Goal: Manage account settings

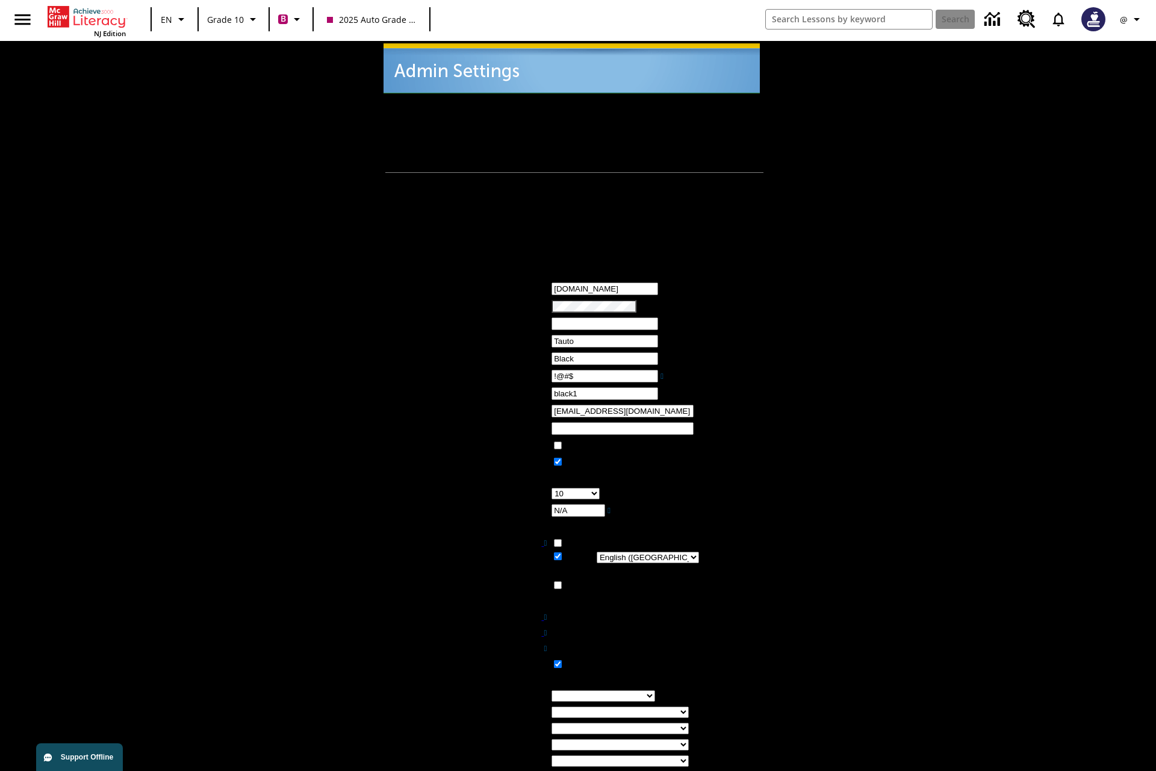
type input "!@#$"
click at [1132, 19] on icon "Profile/Settings" at bounding box center [1136, 19] width 14 height 14
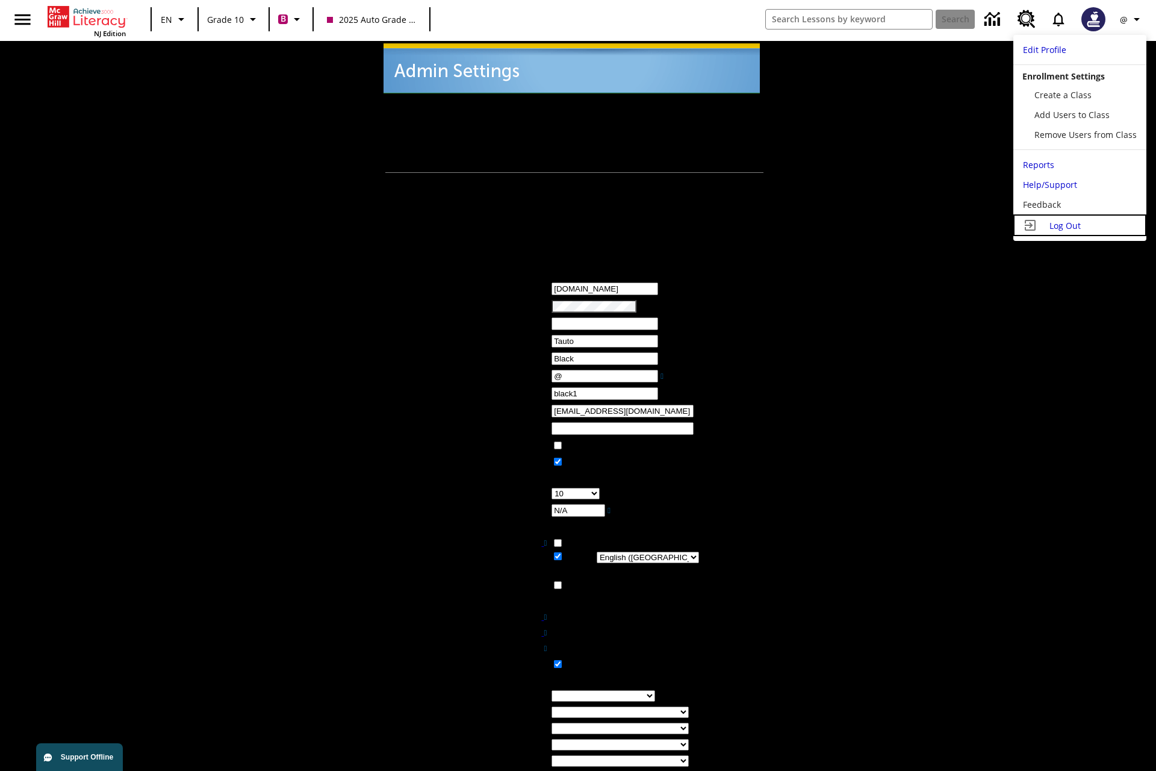
click at [1079, 225] on span "Log Out" at bounding box center [1064, 225] width 31 height 11
